Goal: Navigation & Orientation: Find specific page/section

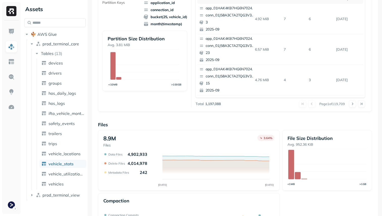
scroll to position [169, 0]
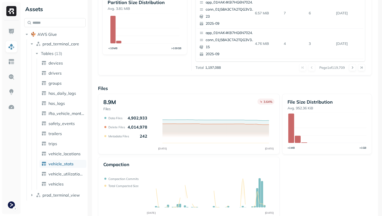
scroll to position [170, 0]
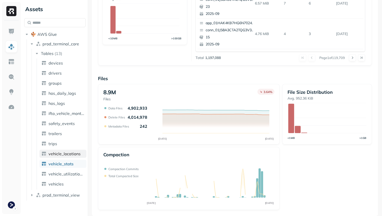
click at [73, 153] on span "vehicle_locations" at bounding box center [64, 153] width 32 height 5
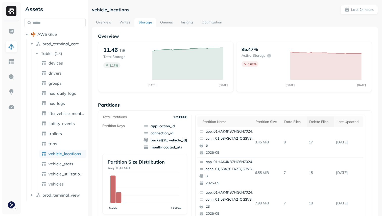
click at [318, 122] on div "Delete Files" at bounding box center [320, 122] width 22 height 5
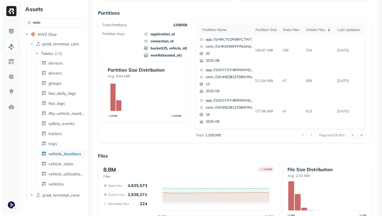
scroll to position [128, 0]
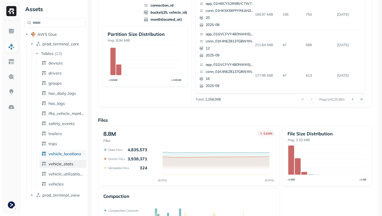
click at [74, 163] on link "vehicle_stats" at bounding box center [62, 164] width 47 height 8
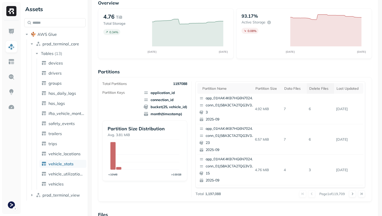
click at [314, 92] on th "Delete Files" at bounding box center [319, 88] width 27 height 11
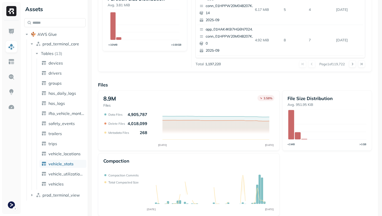
scroll to position [170, 0]
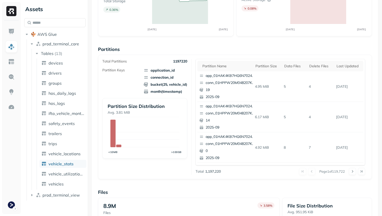
scroll to position [170, 0]
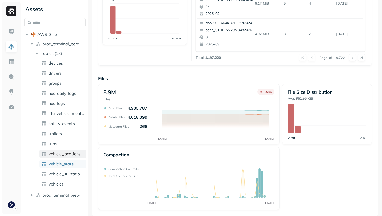
click at [73, 156] on span "vehicle_locations" at bounding box center [64, 153] width 32 height 5
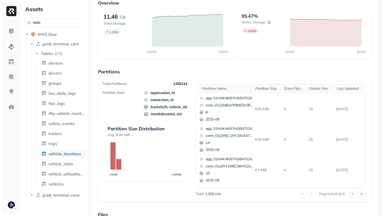
scroll to position [170, 0]
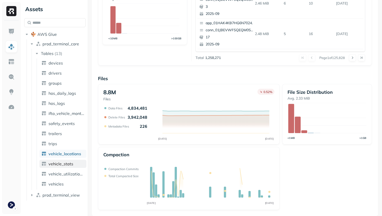
click at [51, 162] on span "vehicle_stats" at bounding box center [60, 163] width 25 height 5
